Goal: Find specific page/section: Find specific page/section

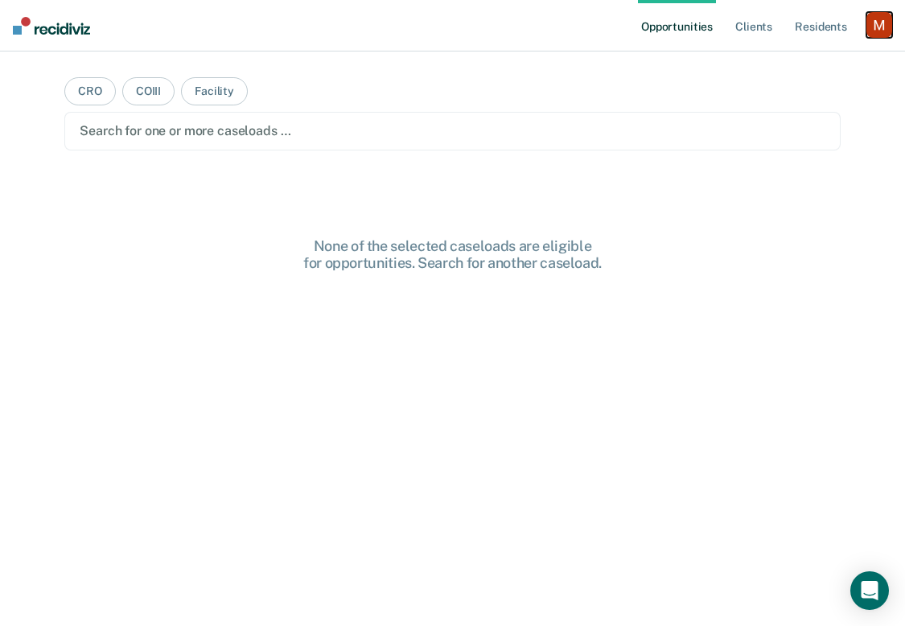
click at [880, 26] on div "button" at bounding box center [879, 25] width 26 height 26
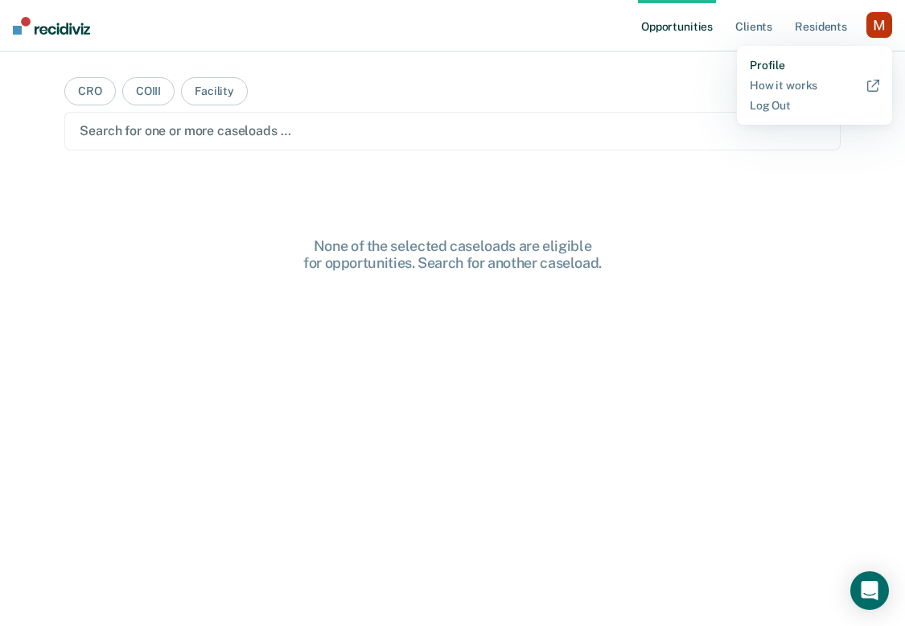
click at [762, 67] on link "Profile" at bounding box center [815, 66] width 130 height 14
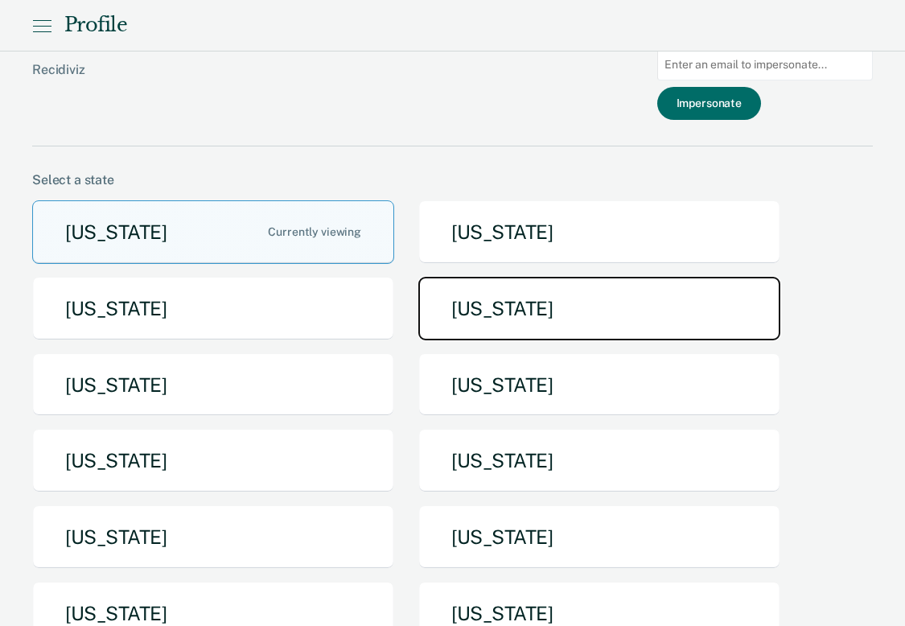
click at [448, 314] on button "[US_STATE]" at bounding box center [599, 309] width 362 height 64
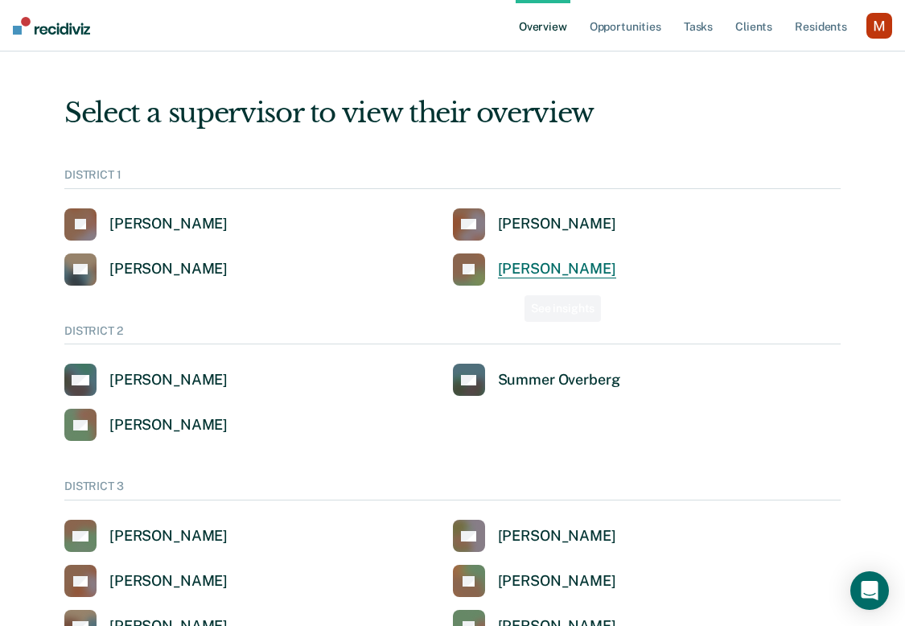
click at [503, 269] on div "[PERSON_NAME]" at bounding box center [557, 269] width 118 height 19
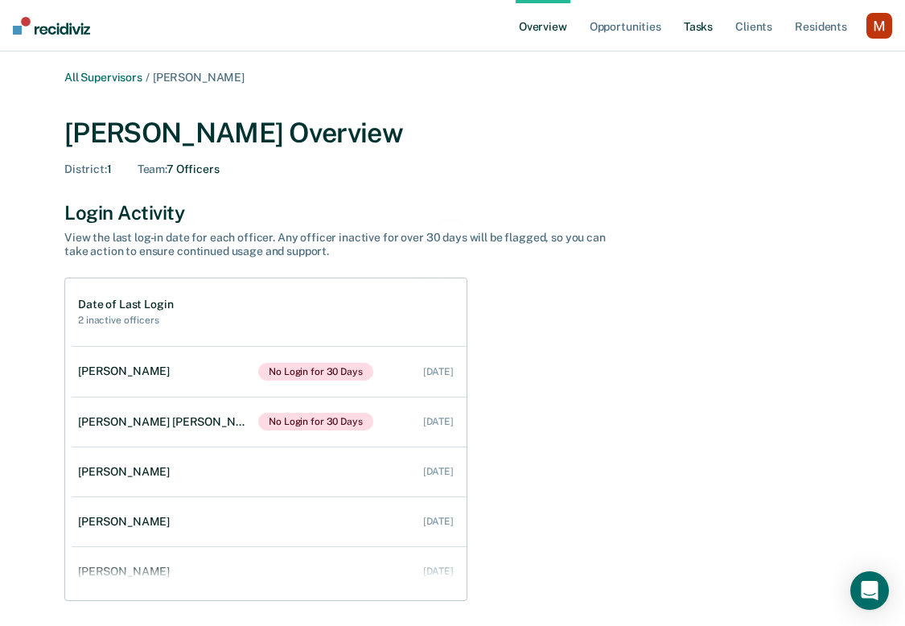
click at [698, 30] on link "Tasks" at bounding box center [697, 25] width 35 height 51
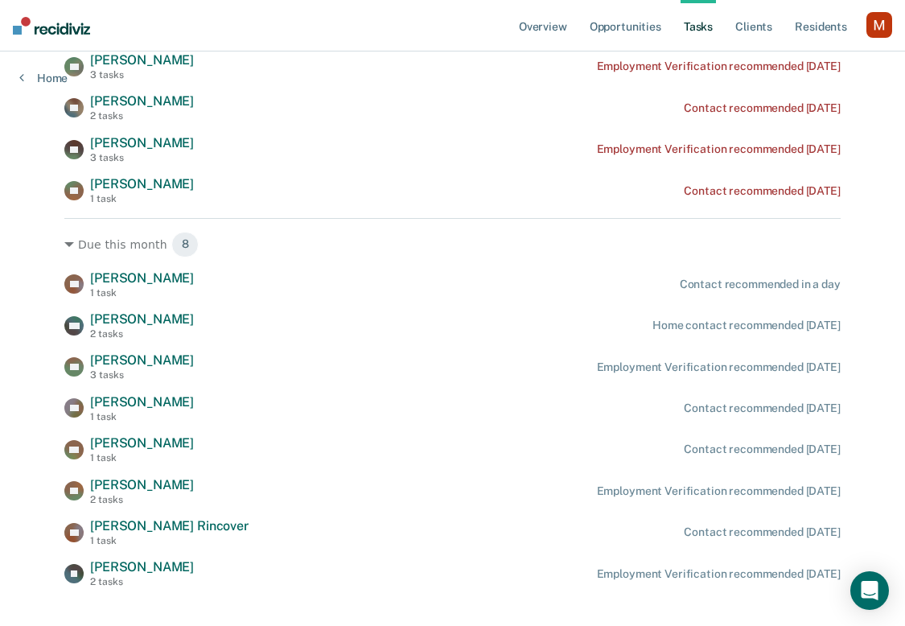
scroll to position [1700, 0]
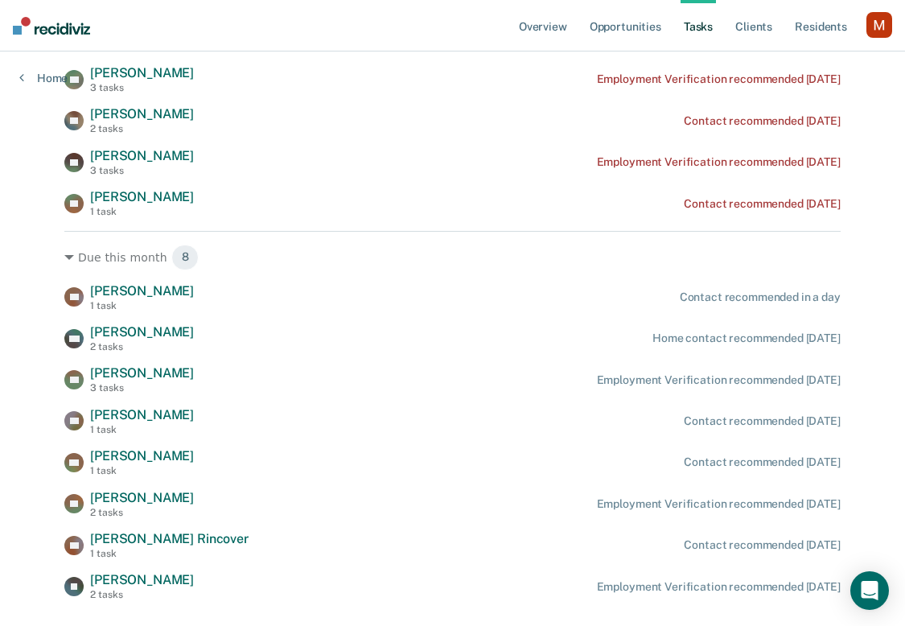
click at [686, 237] on div "Due this month 8 DC [PERSON_NAME] 1 task Contact recommended in a day AM [PERSO…" at bounding box center [452, 416] width 776 height 370
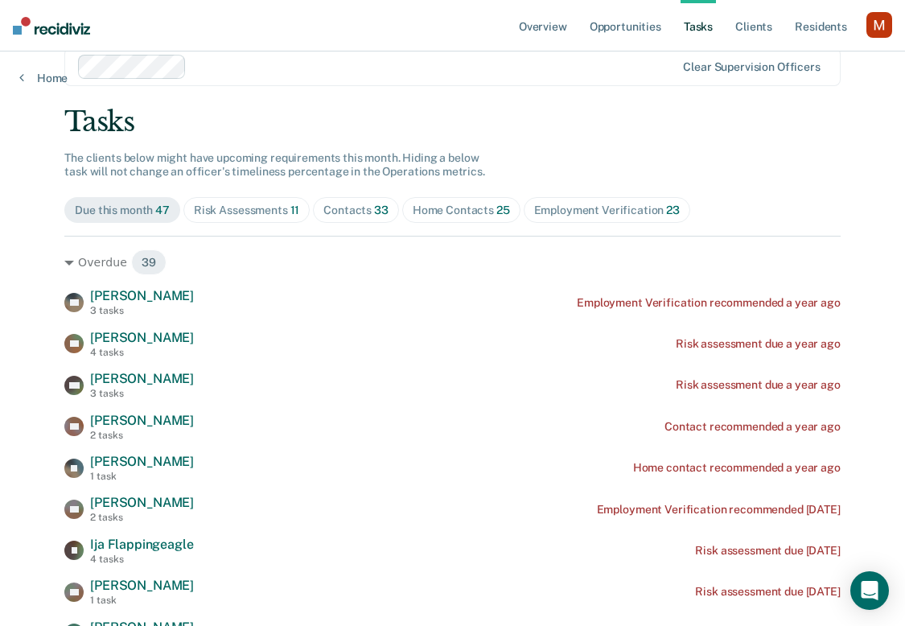
scroll to position [26, 0]
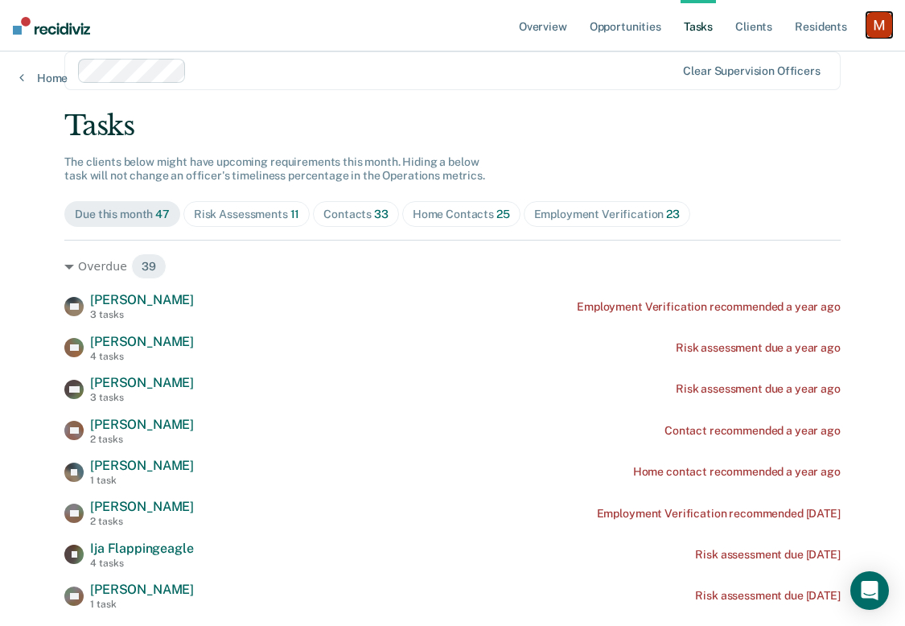
click at [878, 32] on div "button" at bounding box center [879, 25] width 26 height 26
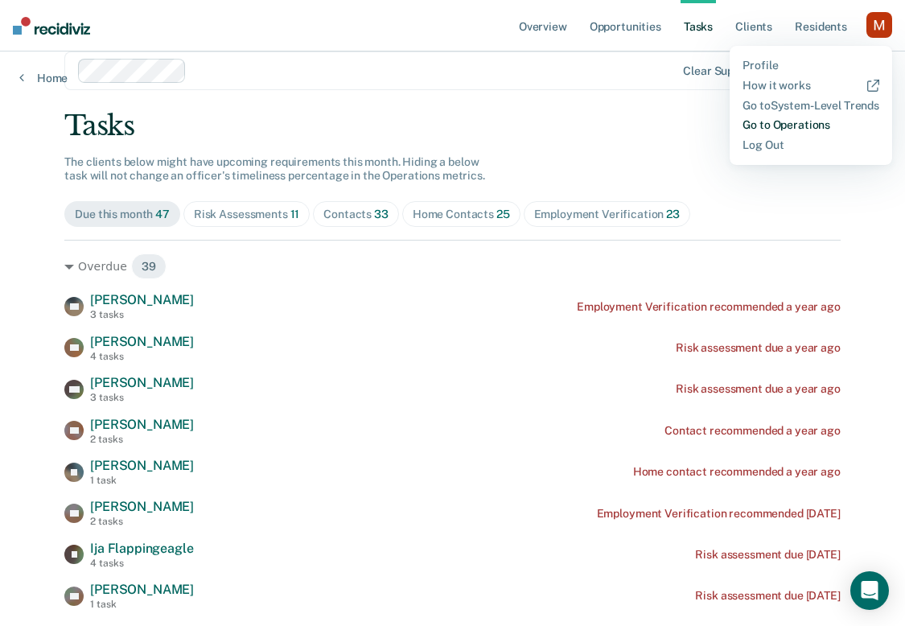
click at [794, 122] on link "Go to Operations" at bounding box center [810, 125] width 137 height 14
